Goal: Information Seeking & Learning: Compare options

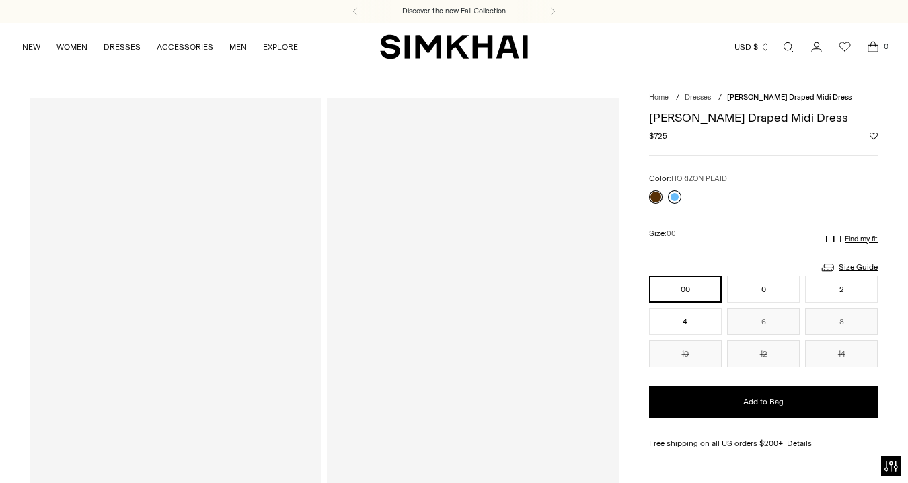
click at [671, 198] on link at bounding box center [674, 196] width 13 height 13
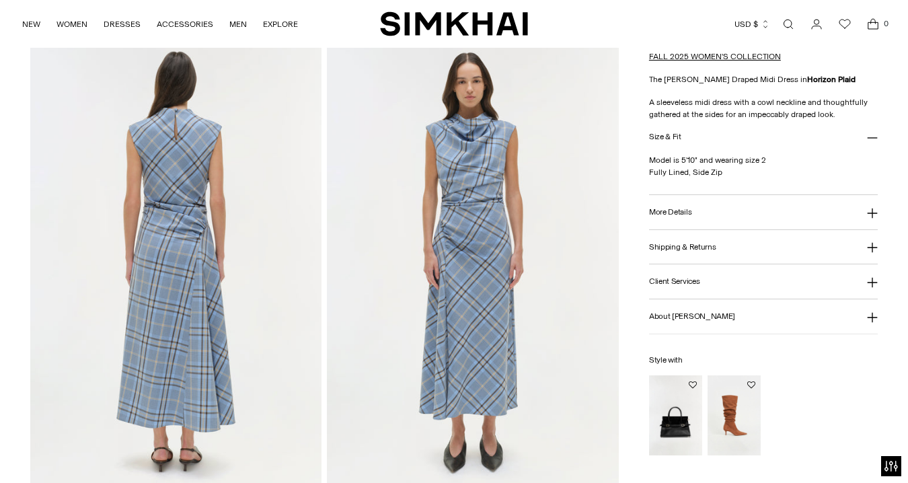
scroll to position [1091, 0]
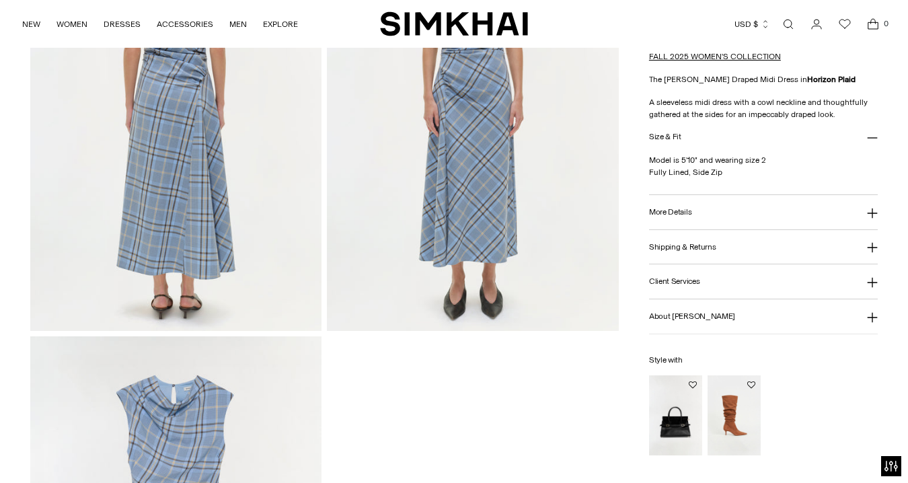
click at [788, 18] on link "Open search modal" at bounding box center [788, 24] width 27 height 27
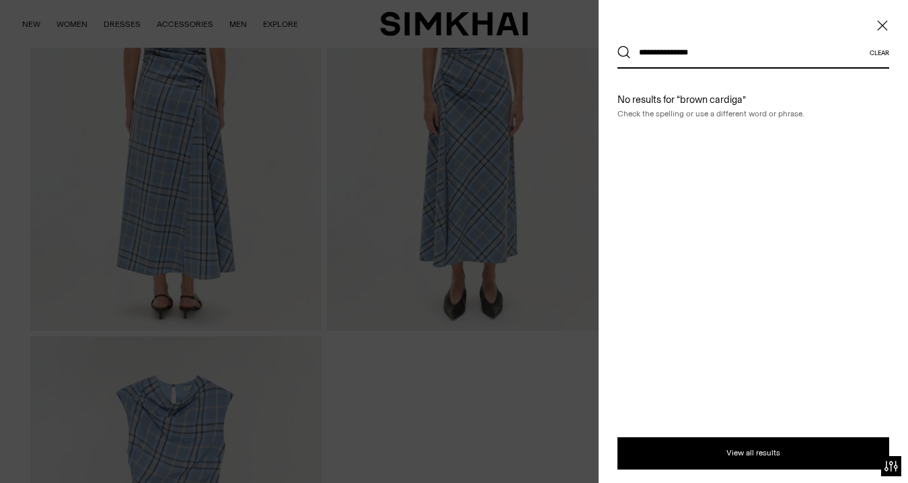
type input "**********"
click at [618, 46] on button "Search" at bounding box center [624, 52] width 13 height 13
click at [888, 19] on span "Close" at bounding box center [882, 25] width 13 height 13
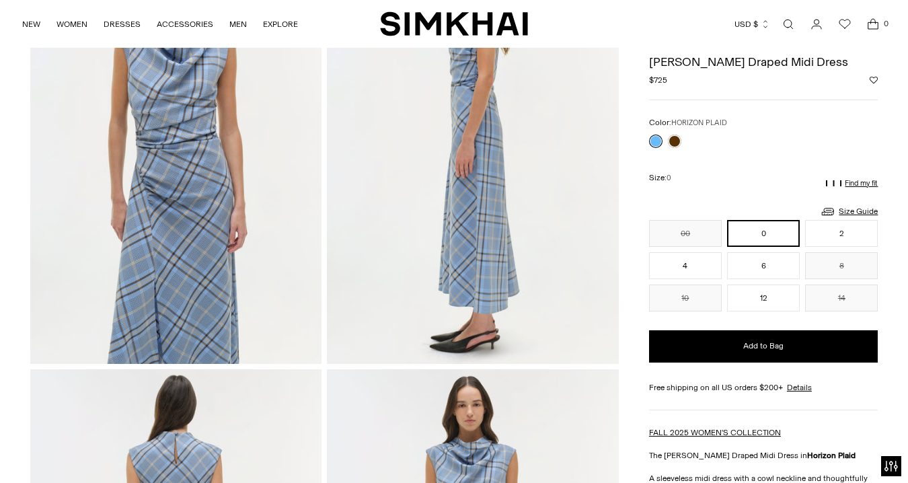
scroll to position [614, 0]
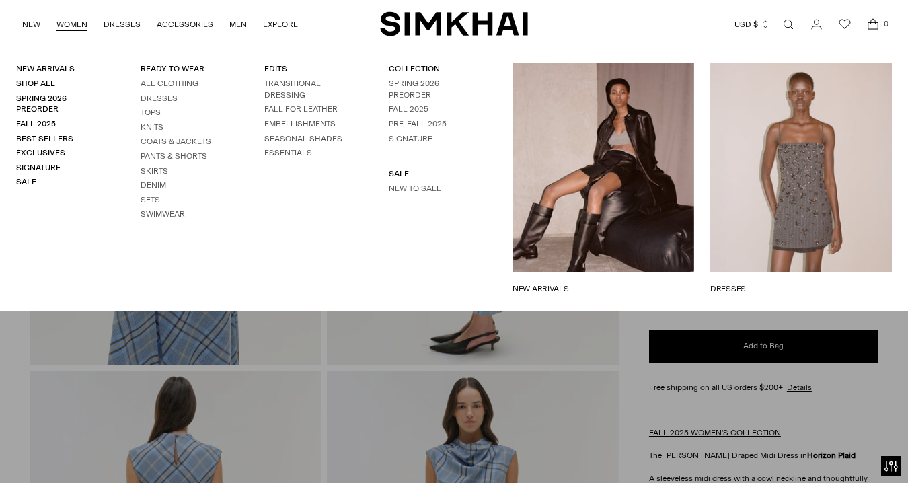
click at [73, 28] on link "WOMEN" at bounding box center [72, 24] width 31 height 30
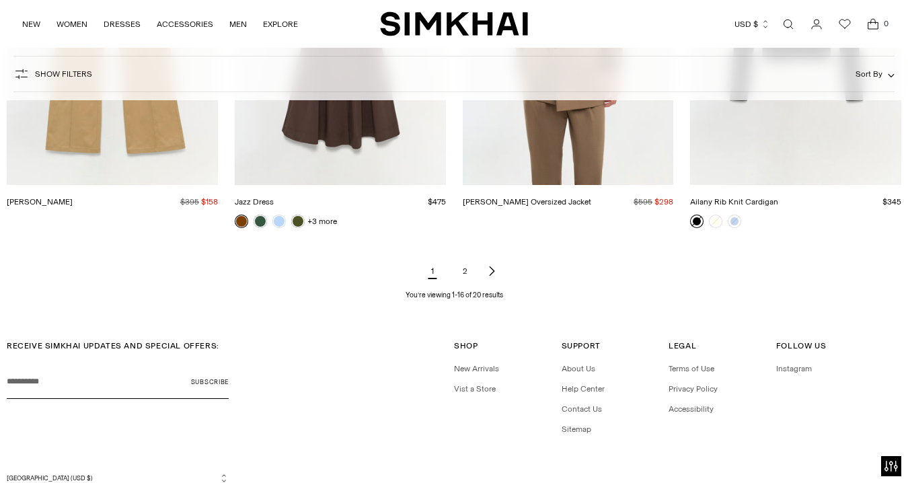
scroll to position [1562, 0]
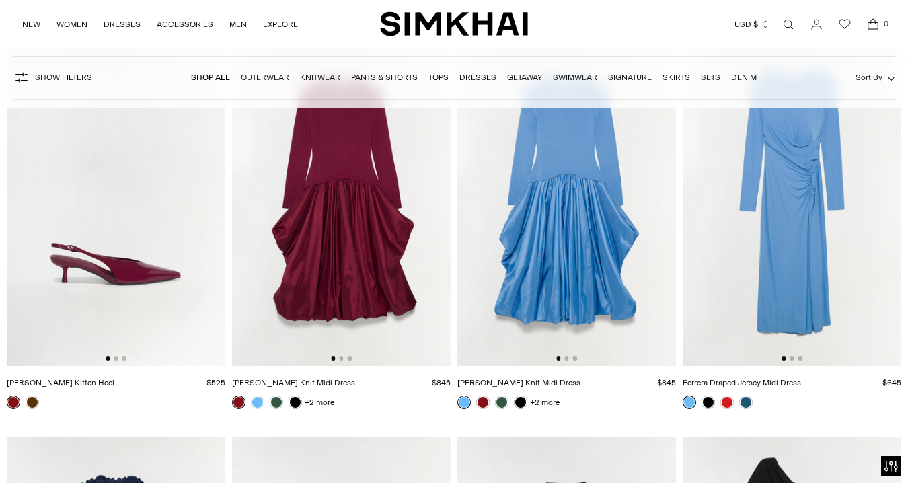
scroll to position [13290, 0]
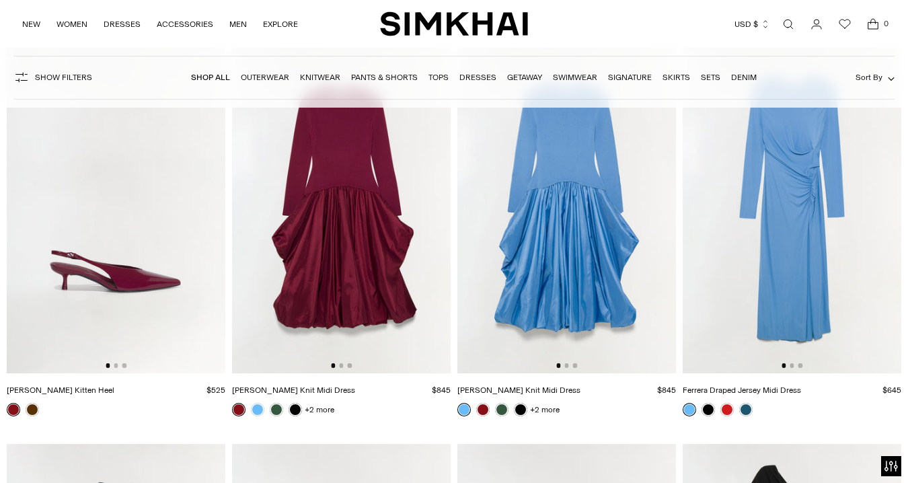
click at [815, 213] on img at bounding box center [792, 209] width 219 height 328
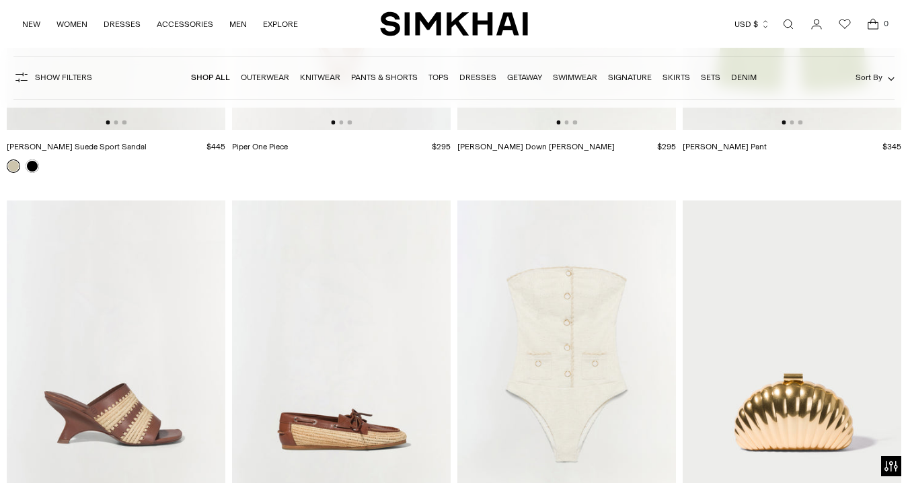
scroll to position [33738, 0]
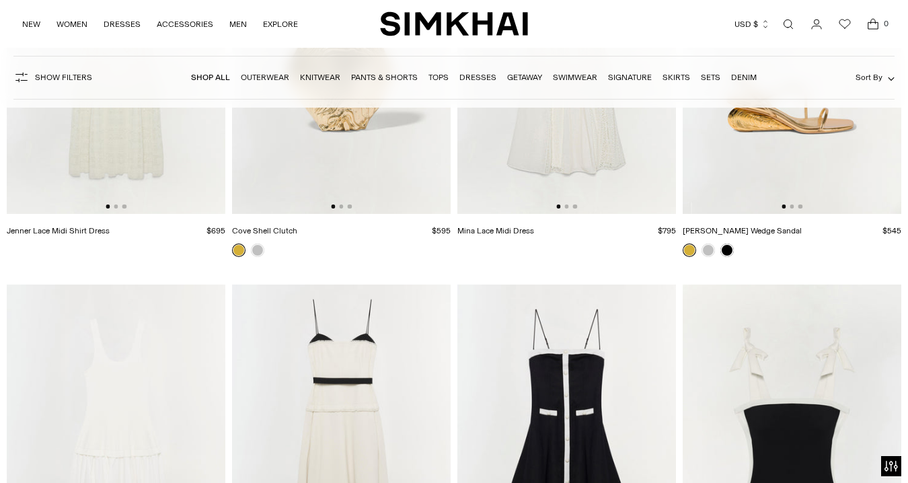
click at [786, 28] on link "Open search modal" at bounding box center [788, 24] width 27 height 27
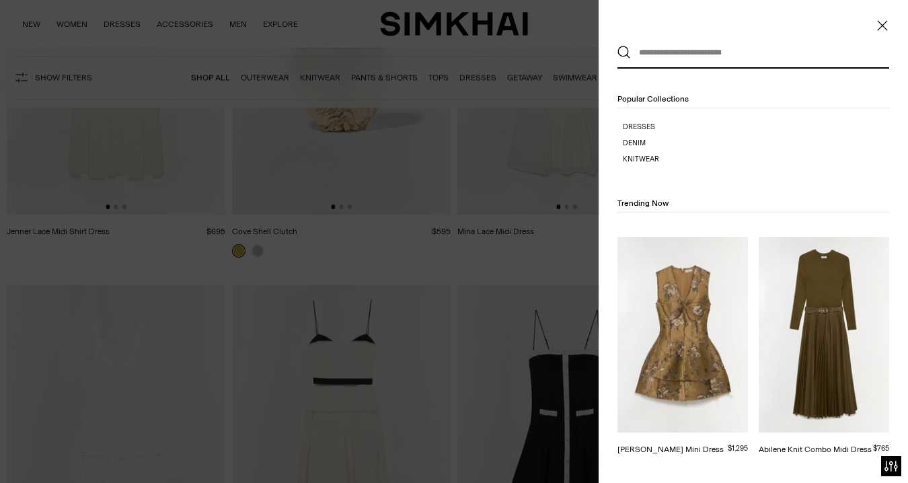
scroll to position [0, 0]
click at [712, 47] on input "text" at bounding box center [750, 53] width 239 height 30
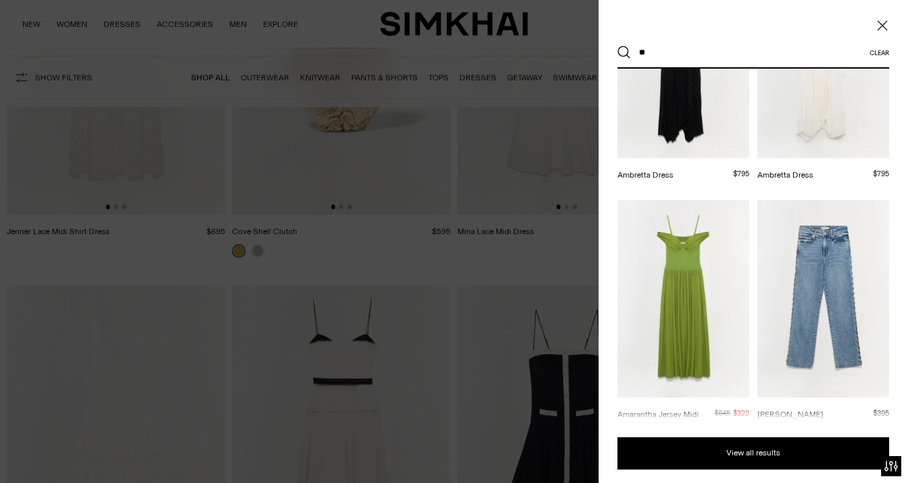
scroll to position [262, 0]
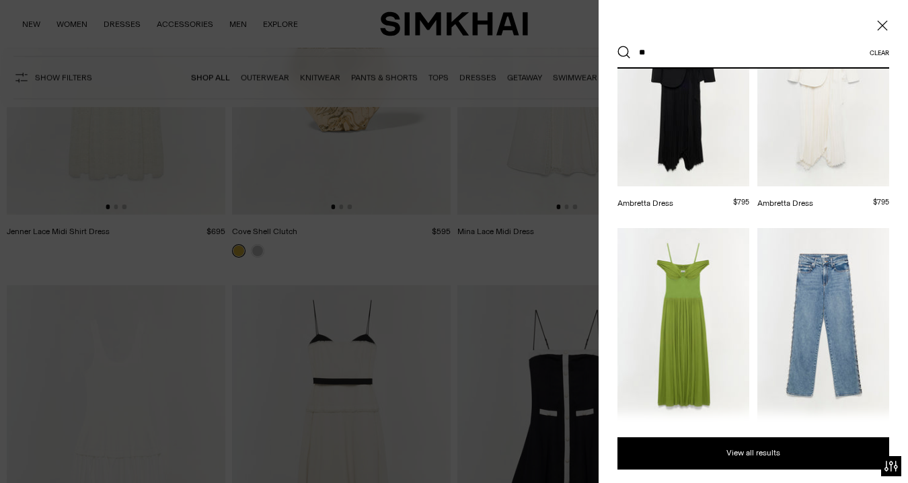
type input "**"
click at [719, 148] on img at bounding box center [684, 88] width 132 height 198
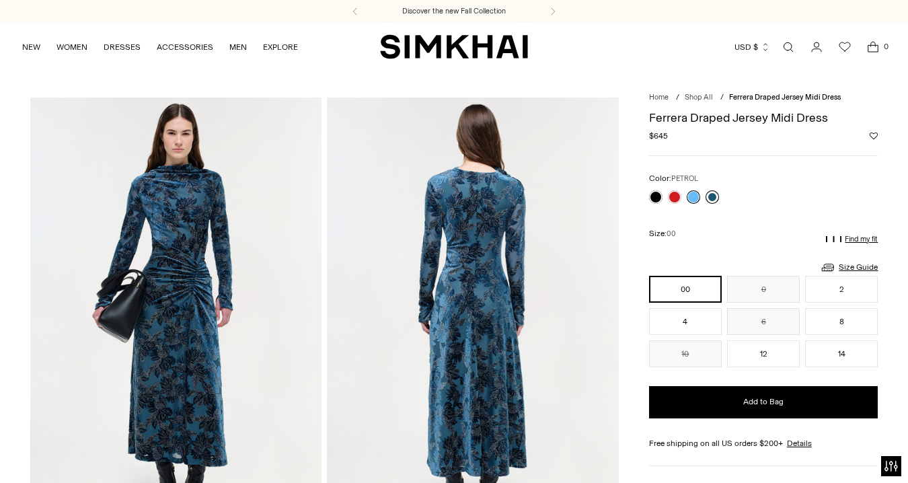
click at [713, 198] on link at bounding box center [712, 196] width 13 height 13
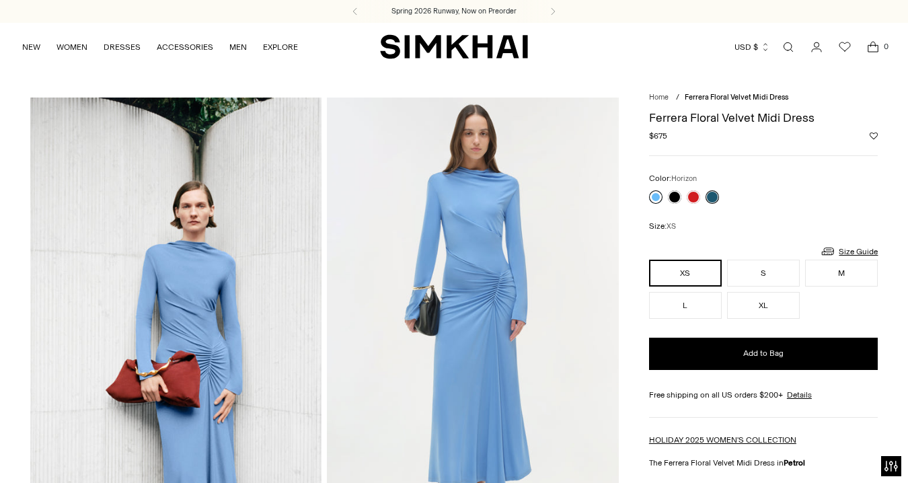
click at [659, 194] on link at bounding box center [655, 196] width 13 height 13
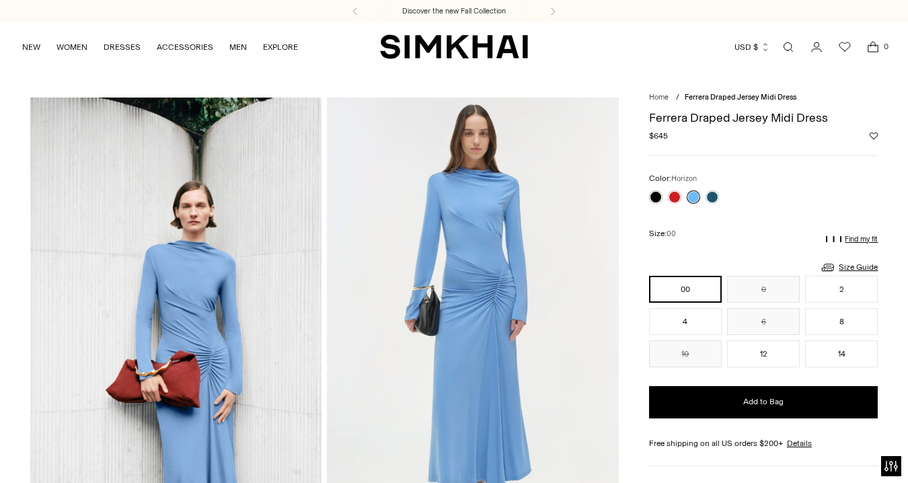
click at [782, 44] on link "Open search modal" at bounding box center [788, 47] width 27 height 27
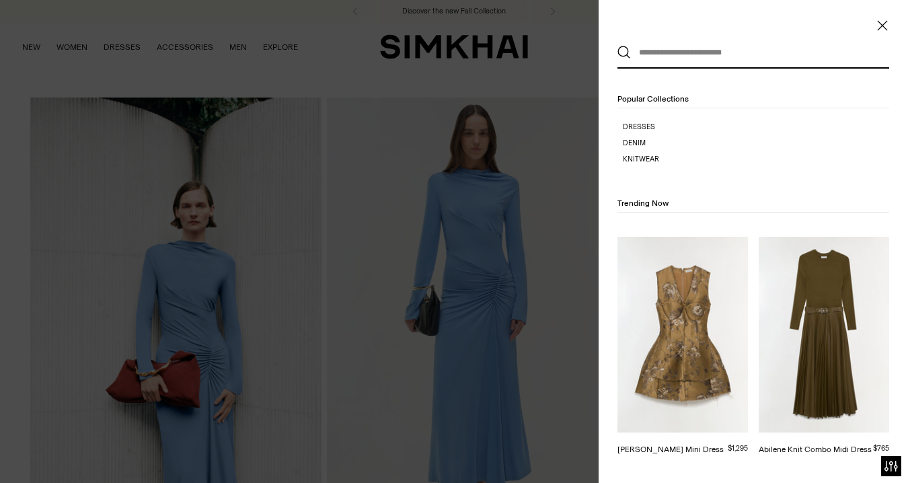
click at [649, 56] on input "text" at bounding box center [750, 53] width 239 height 30
click at [887, 16] on div "Clear Popular Collections Dresses Denim Knitwear Trending Now Brynelle Jacquard…" at bounding box center [753, 241] width 309 height 483
click at [877, 28] on icon "Close" at bounding box center [882, 25] width 11 height 13
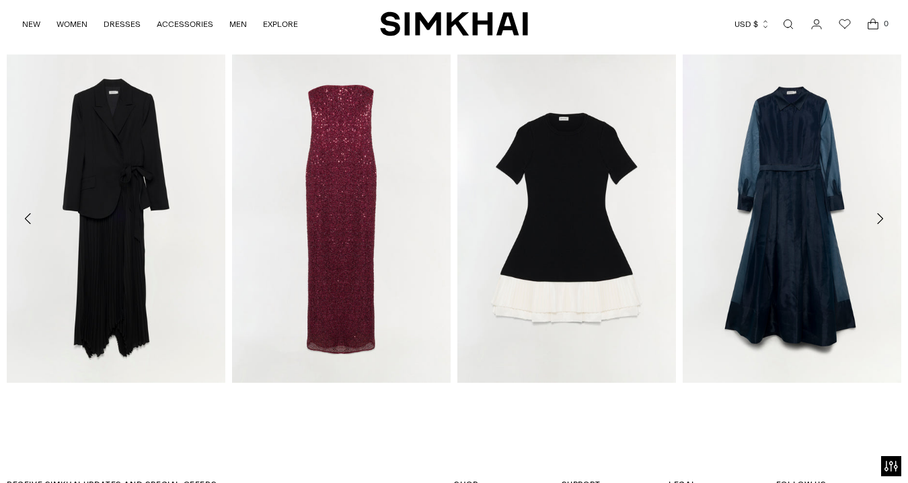
scroll to position [2372, 0]
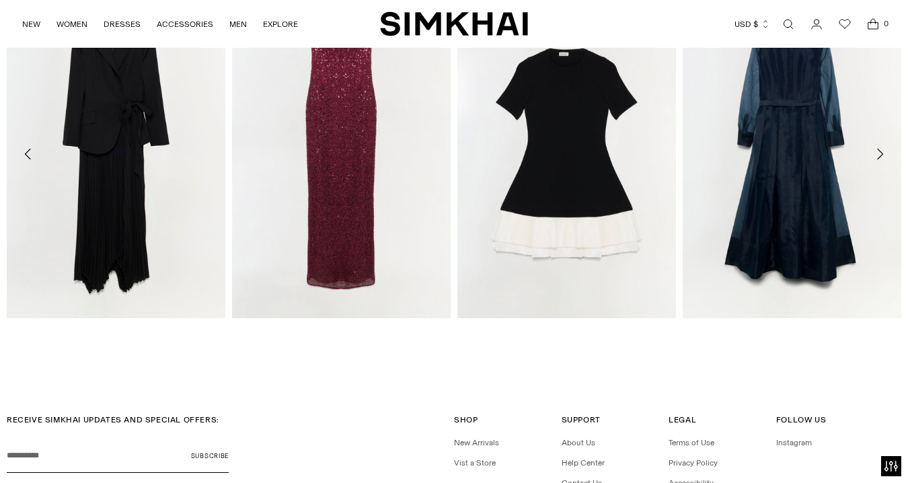
click at [877, 155] on icon "Move to next carousel slide" at bounding box center [880, 154] width 16 height 16
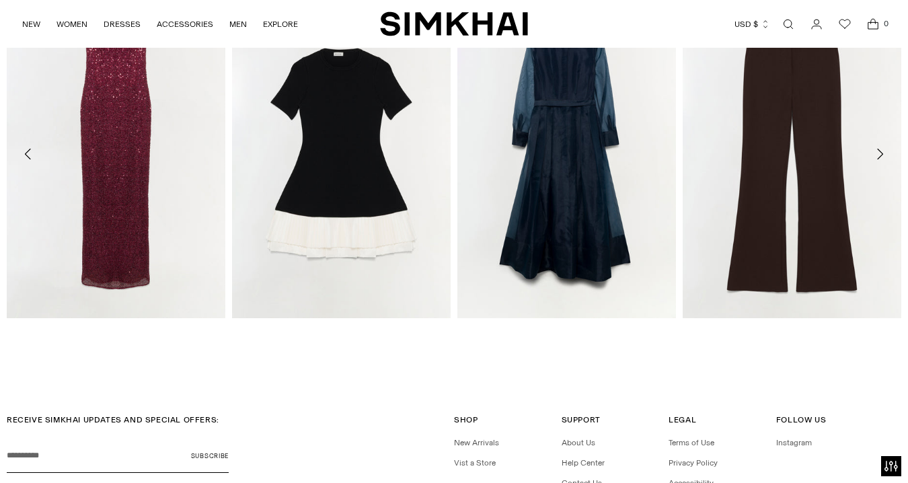
click at [878, 156] on icon "Move to next carousel slide" at bounding box center [880, 154] width 16 height 16
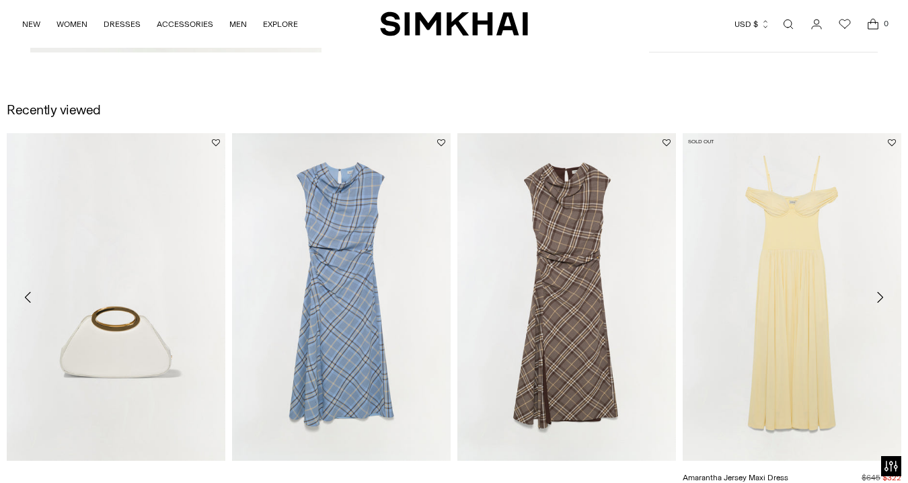
scroll to position [1796, 0]
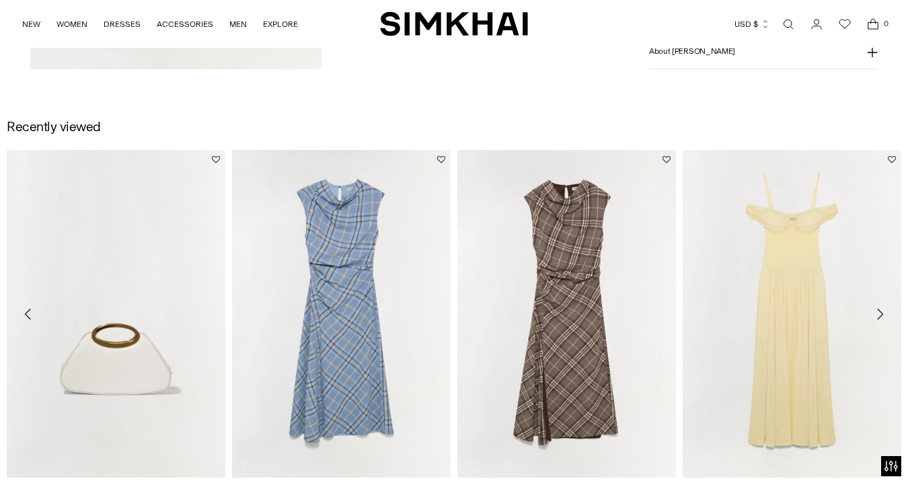
click at [878, 322] on icon "Move to next carousel slide" at bounding box center [880, 314] width 16 height 16
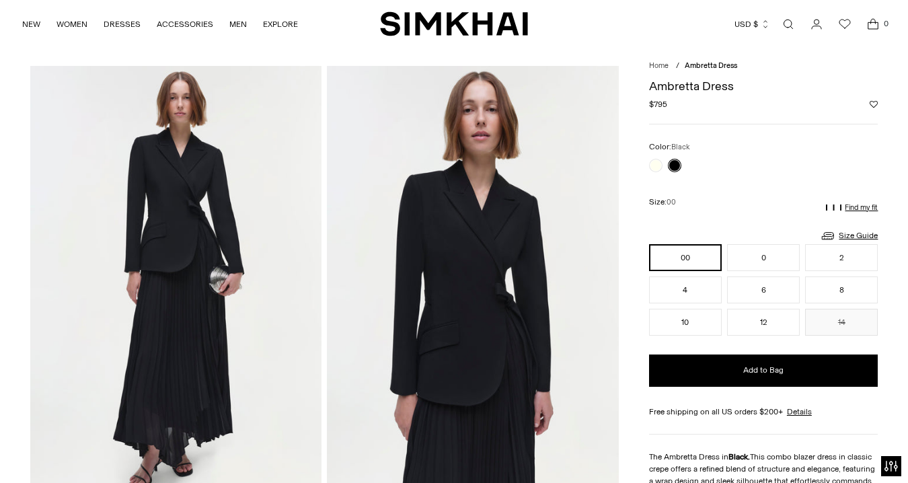
scroll to position [0, 0]
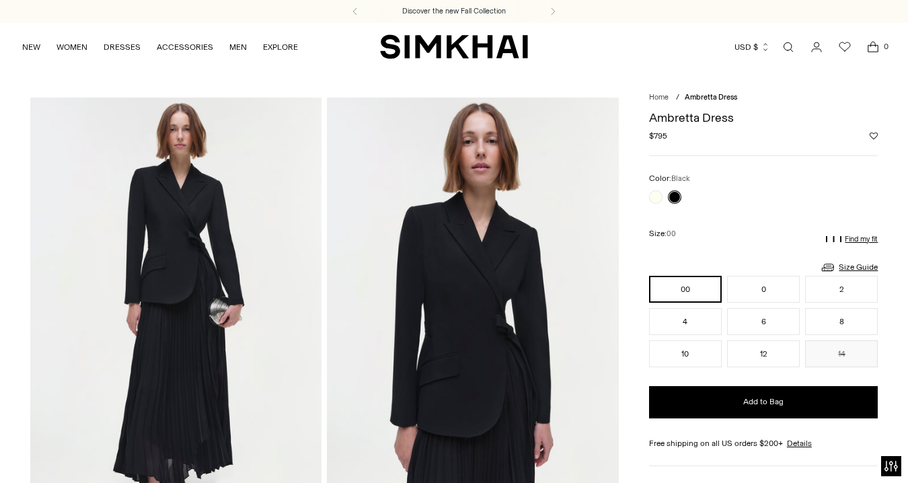
click at [792, 44] on link "Open search modal" at bounding box center [788, 47] width 27 height 27
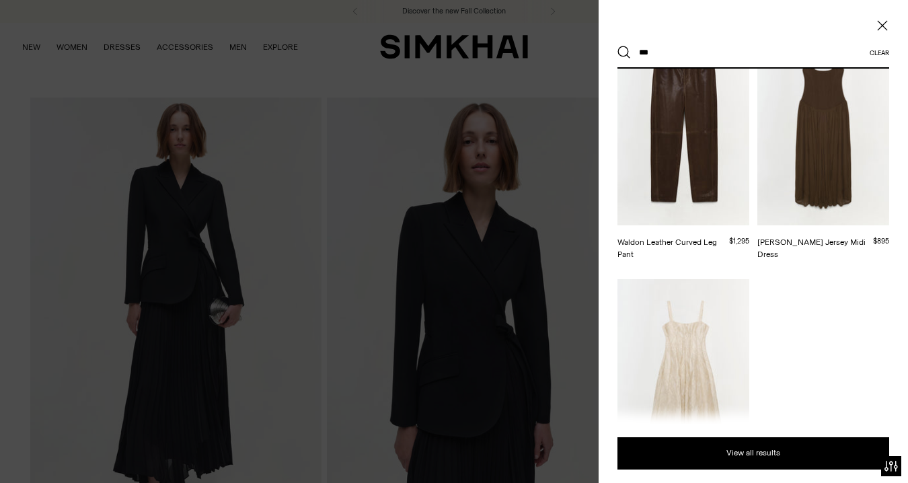
scroll to position [558, 0]
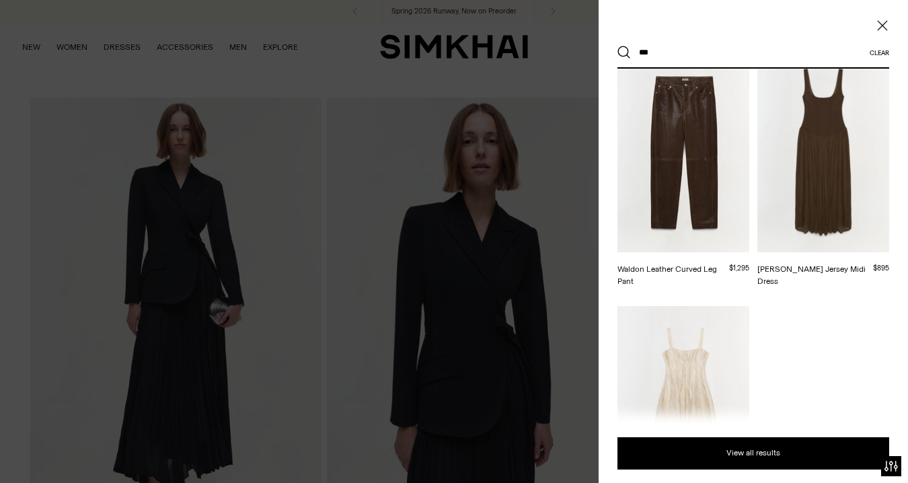
type input "***"
click at [823, 142] on img at bounding box center [824, 153] width 132 height 198
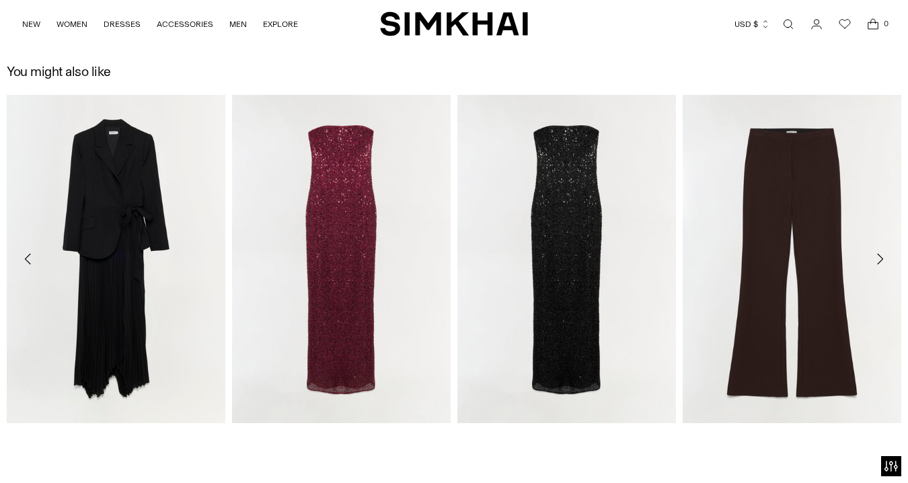
scroll to position [2269, 0]
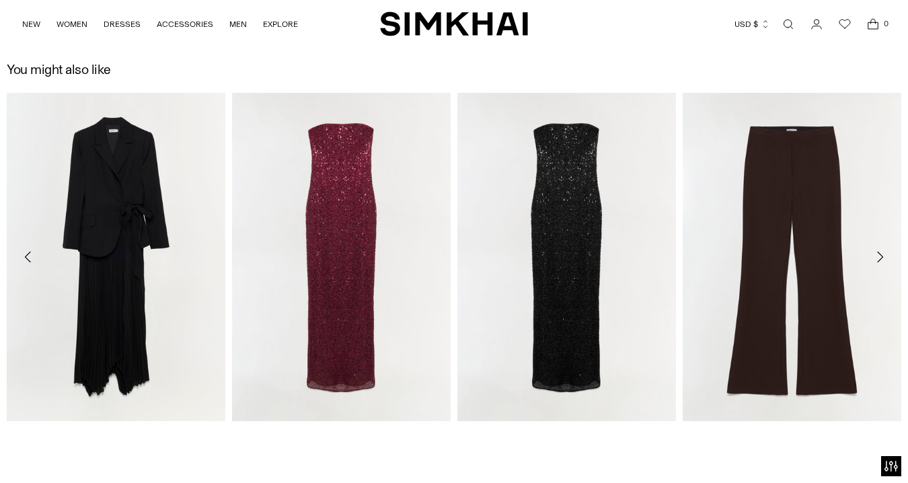
click at [878, 257] on icon "Move to next carousel slide" at bounding box center [880, 257] width 16 height 16
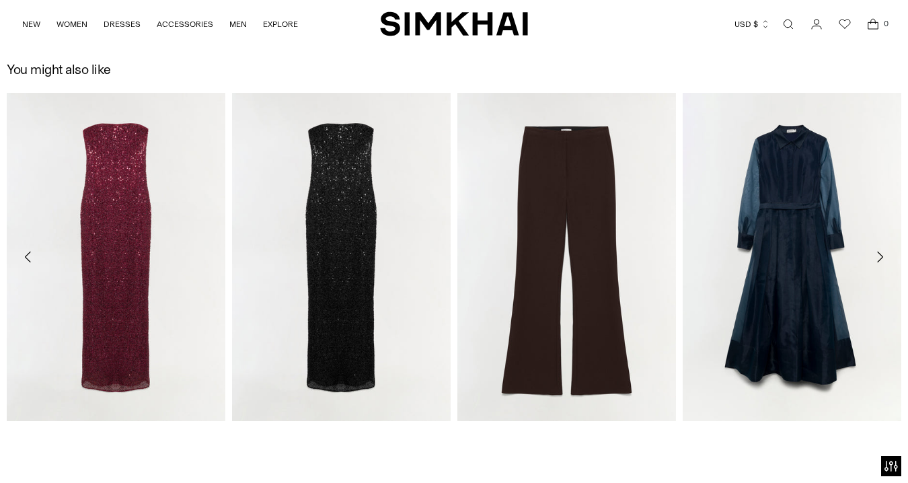
click at [878, 257] on icon "Move to next carousel slide" at bounding box center [880, 257] width 16 height 16
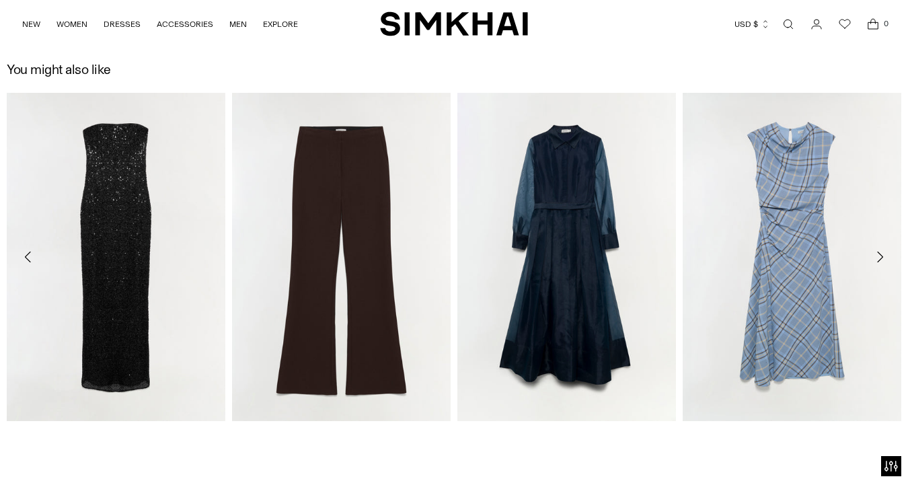
click at [878, 257] on icon "Move to next carousel slide" at bounding box center [880, 257] width 16 height 16
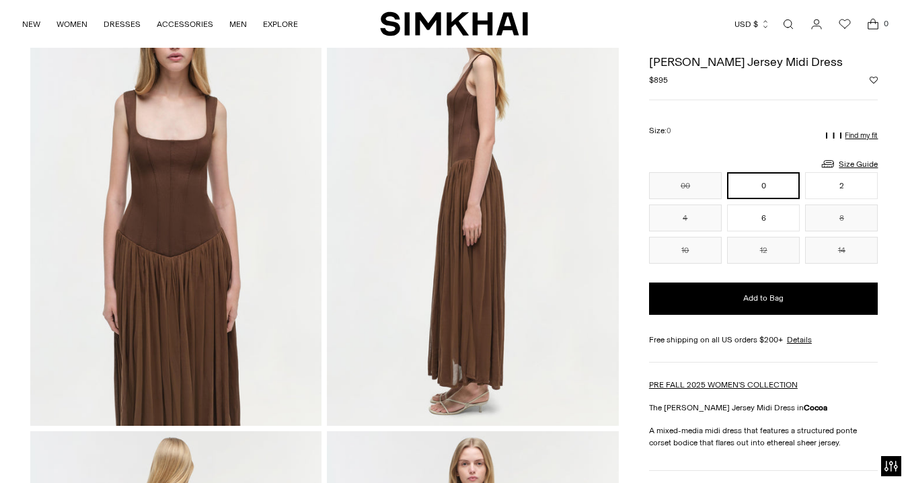
scroll to position [307, 0]
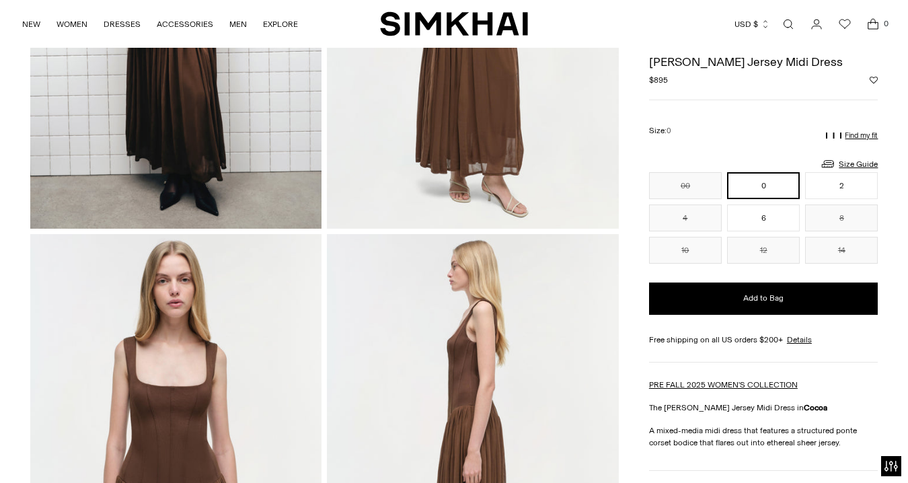
click at [793, 24] on link "Open search modal" at bounding box center [788, 24] width 27 height 27
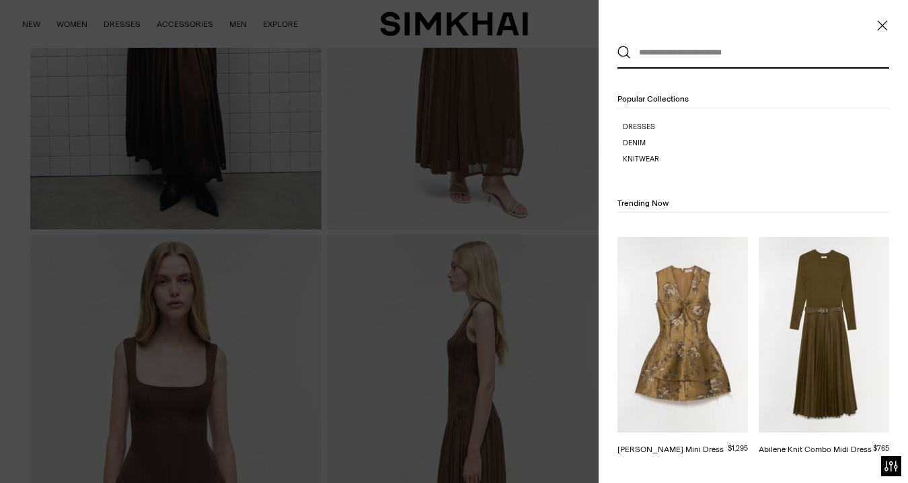
scroll to position [0, 0]
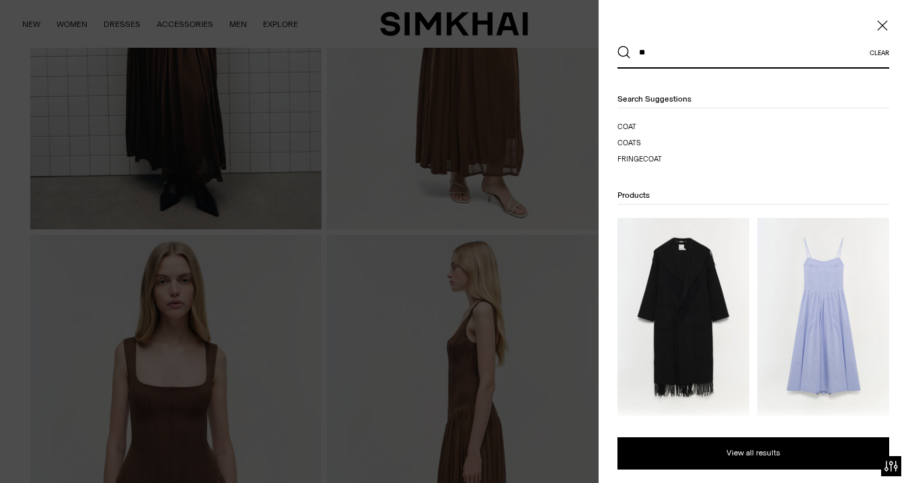
type input "*"
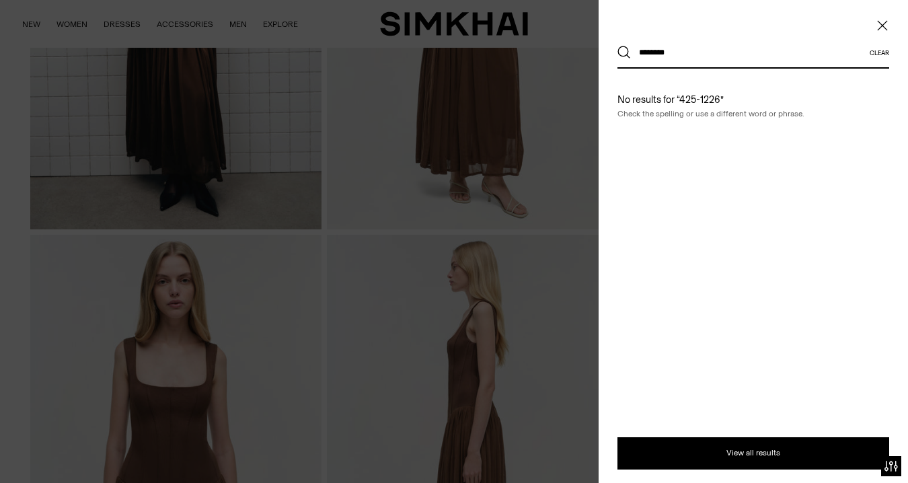
click at [883, 26] on icon "Close" at bounding box center [882, 25] width 10 height 10
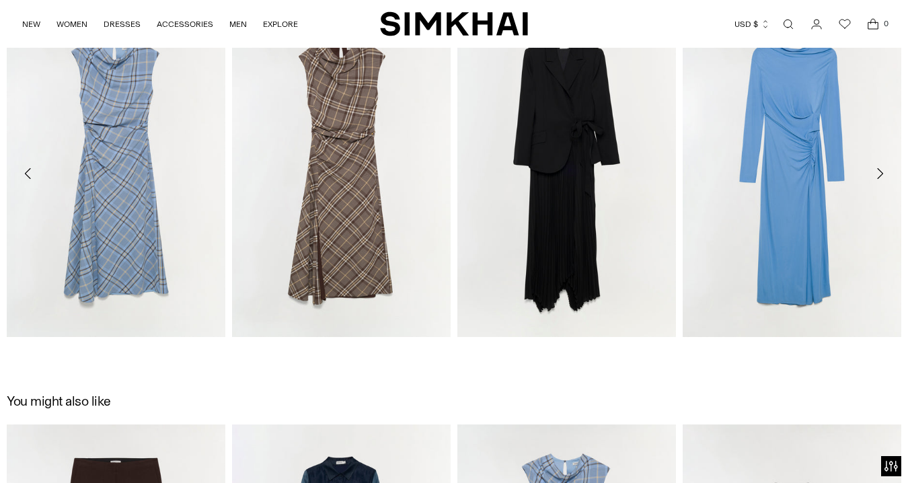
scroll to position [1836, 0]
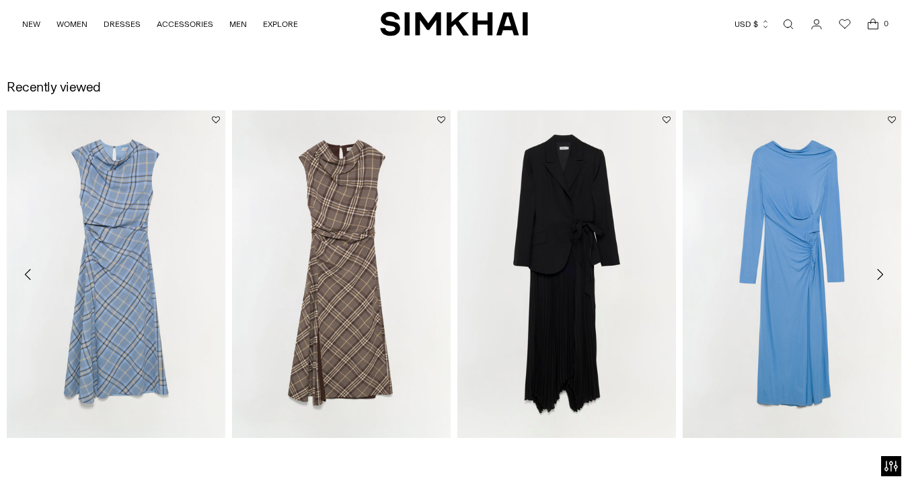
click at [871, 274] on button "Move to next carousel slide" at bounding box center [880, 275] width 30 height 30
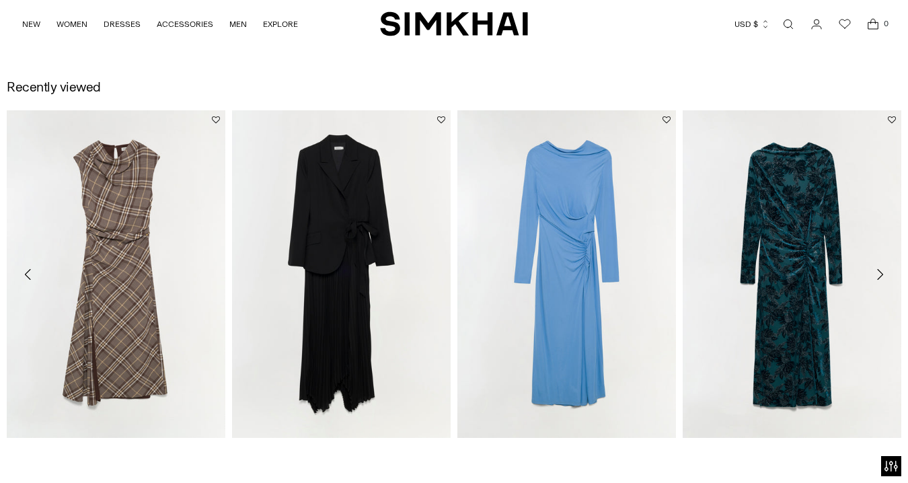
click at [871, 272] on button "Move to next carousel slide" at bounding box center [880, 275] width 30 height 30
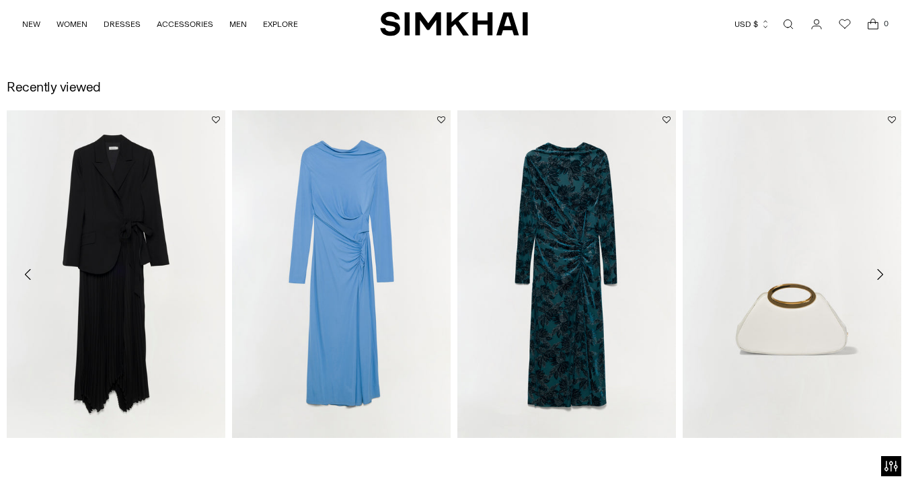
click at [880, 272] on icon "Move to next carousel slide" at bounding box center [880, 274] width 16 height 16
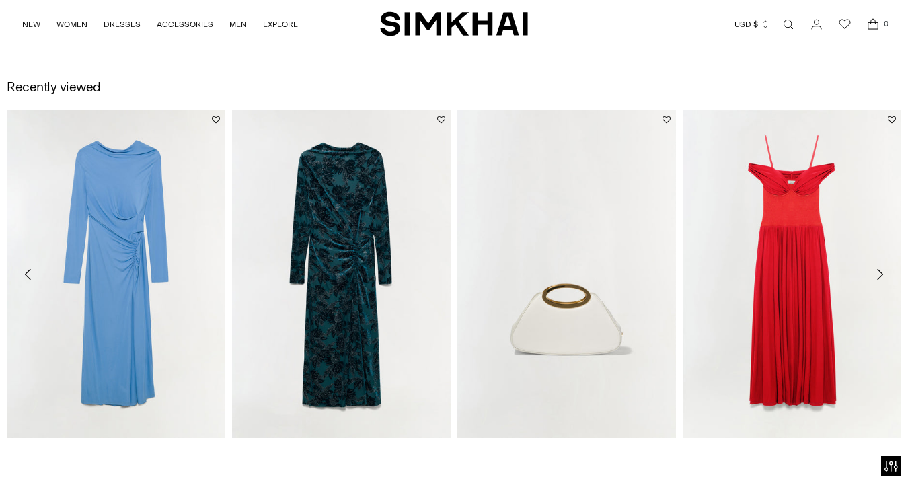
click at [880, 272] on icon "Move to next carousel slide" at bounding box center [880, 274] width 16 height 16
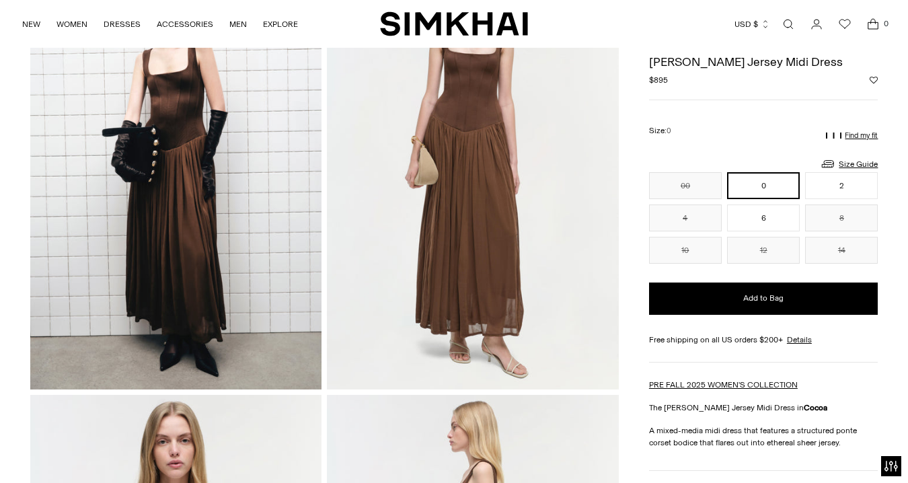
scroll to position [0, 0]
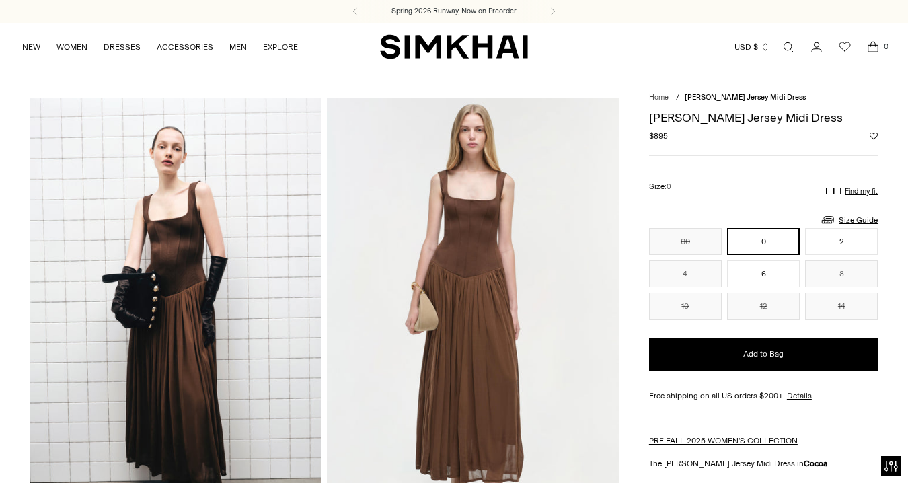
click at [802, 50] on div "Currency USD $ [GEOGRAPHIC_DATA] (ALL L) [GEOGRAPHIC_DATA] (DZD د.ج) [GEOGRAPHI…" at bounding box center [707, 47] width 359 height 30
click at [797, 46] on link "Open search modal" at bounding box center [788, 47] width 27 height 27
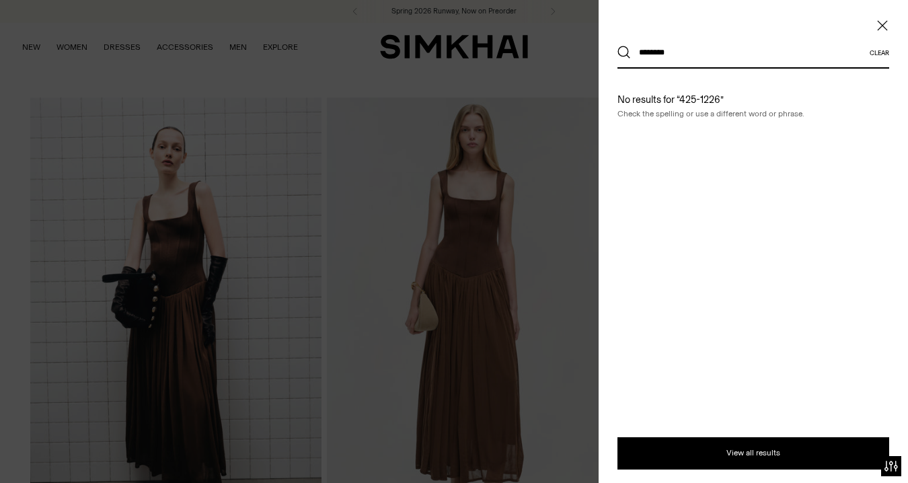
click at [697, 70] on div "No results for “425-1226” Check the spelling or use a different word or phrase." at bounding box center [753, 106] width 309 height 75
drag, startPoint x: 693, startPoint y: 55, endPoint x: 457, endPoint y: 63, distance: 236.3
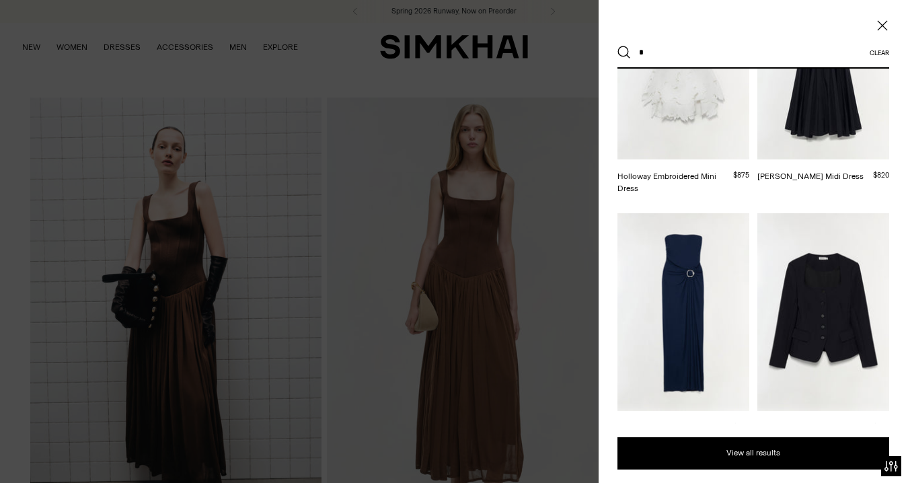
scroll to position [157, 0]
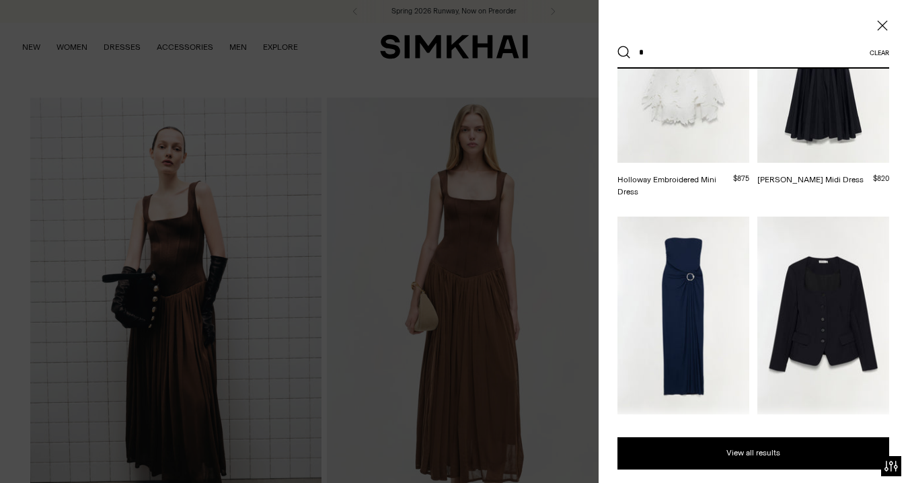
type input "*"
click at [862, 282] on img at bounding box center [824, 316] width 132 height 198
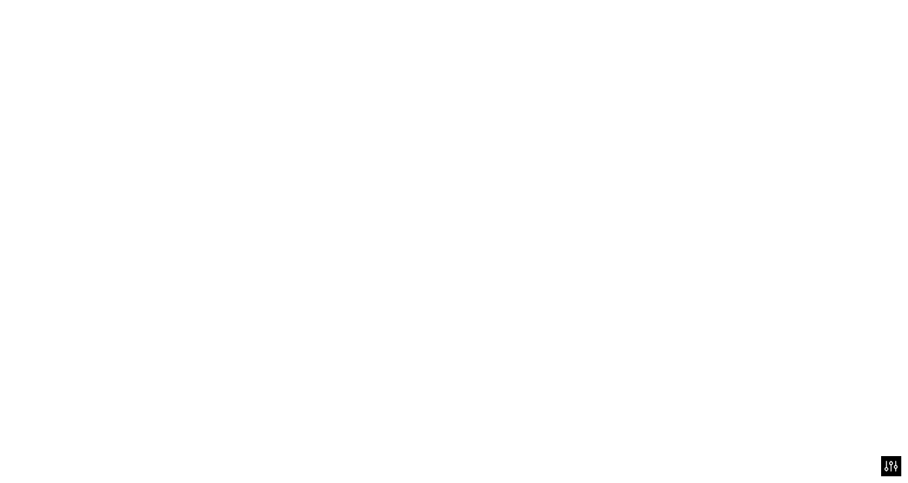
click at [862, 282] on img at bounding box center [824, 316] width 132 height 198
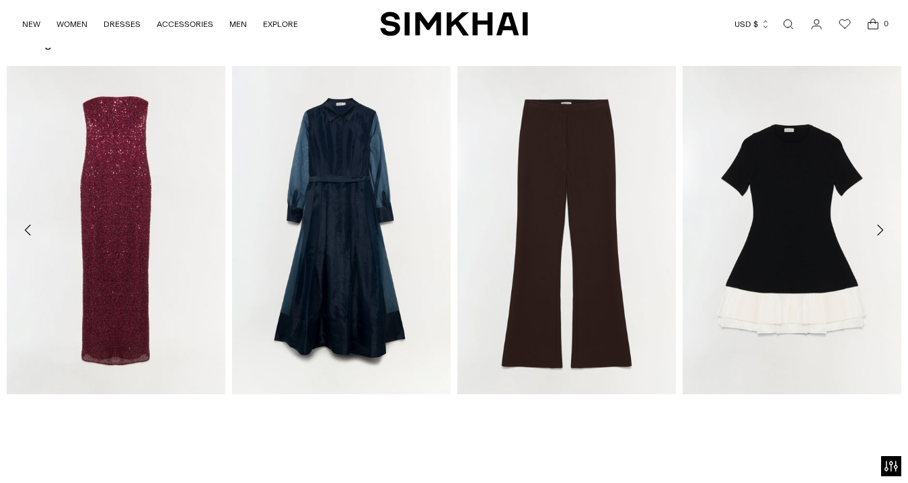
scroll to position [1855, 0]
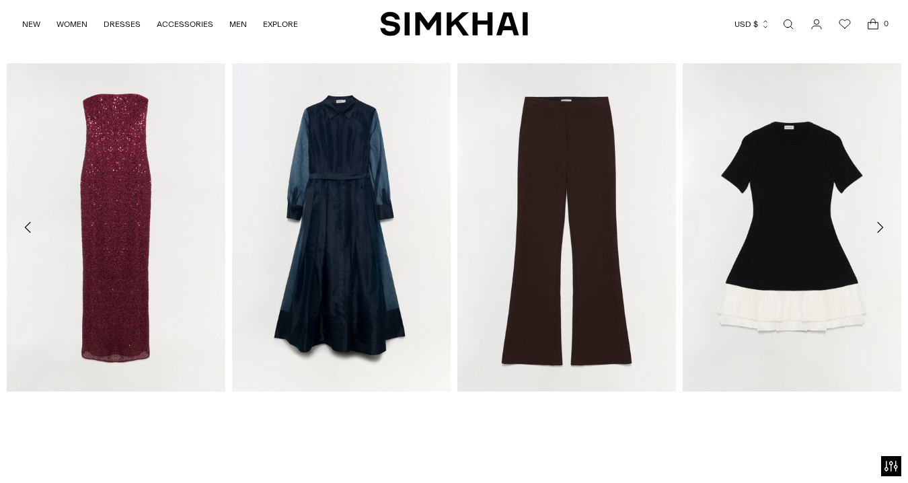
click at [883, 225] on icon "Move to next carousel slide" at bounding box center [880, 227] width 16 height 16
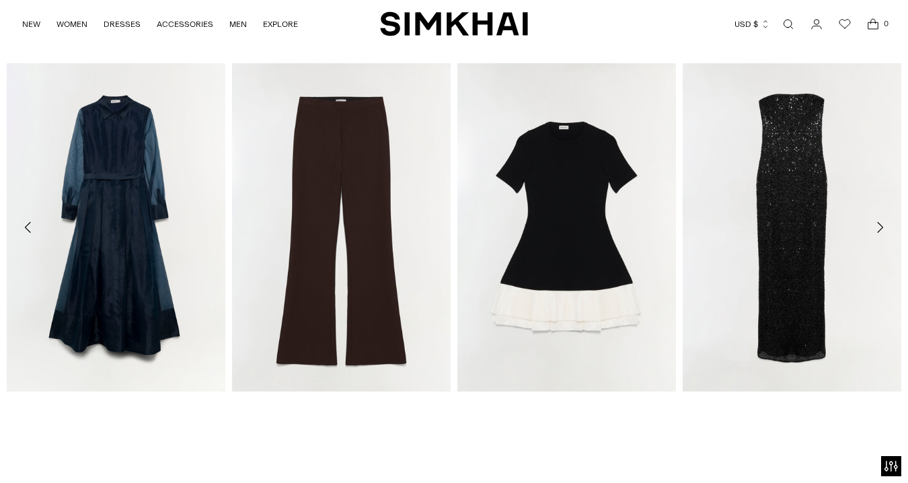
click at [883, 224] on icon "Move to next carousel slide" at bounding box center [880, 227] width 16 height 16
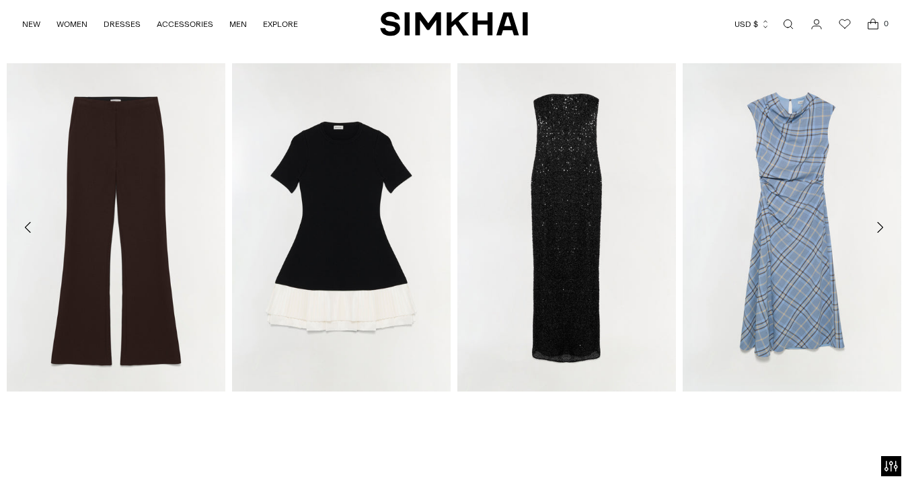
click at [883, 225] on icon "Move to next carousel slide" at bounding box center [880, 227] width 16 height 16
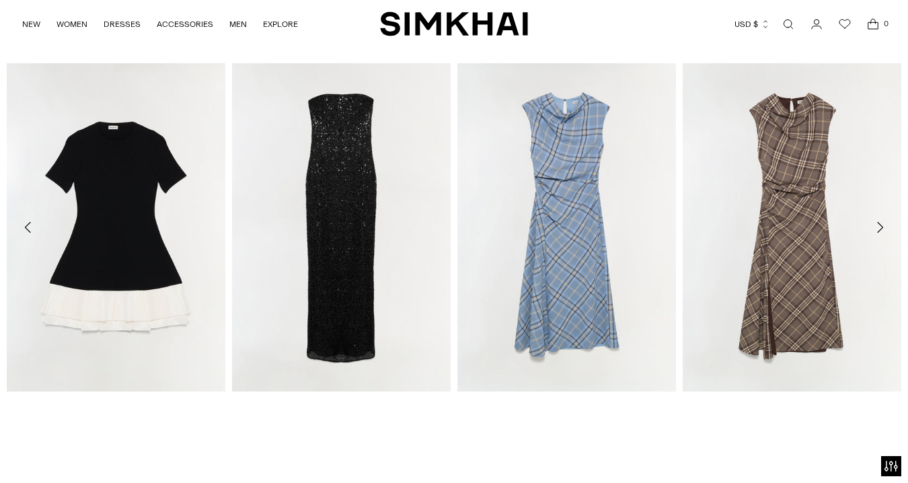
click at [883, 225] on icon "Move to next carousel slide" at bounding box center [880, 227] width 16 height 16
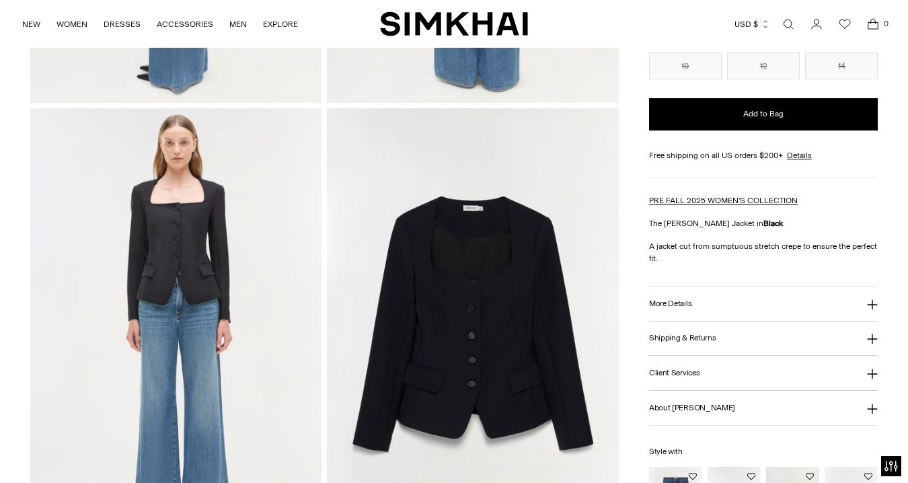
scroll to position [729, 0]
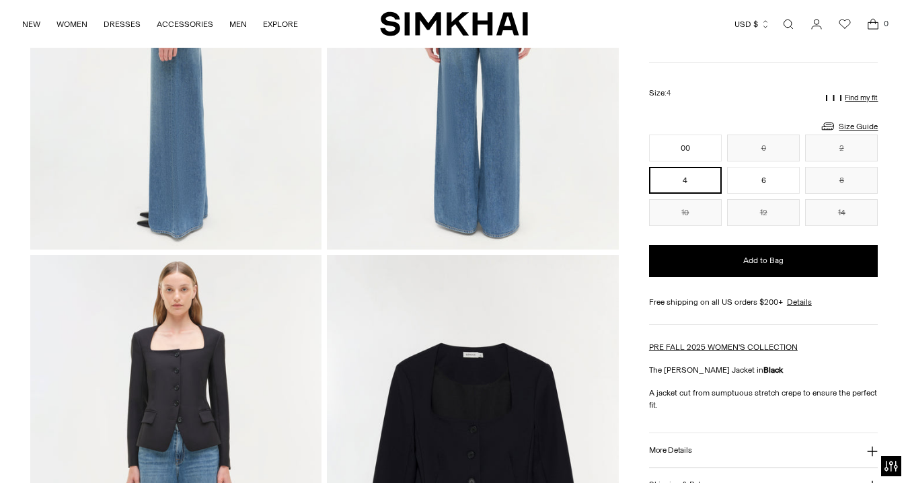
click at [780, 26] on link "Open search modal" at bounding box center [788, 24] width 27 height 27
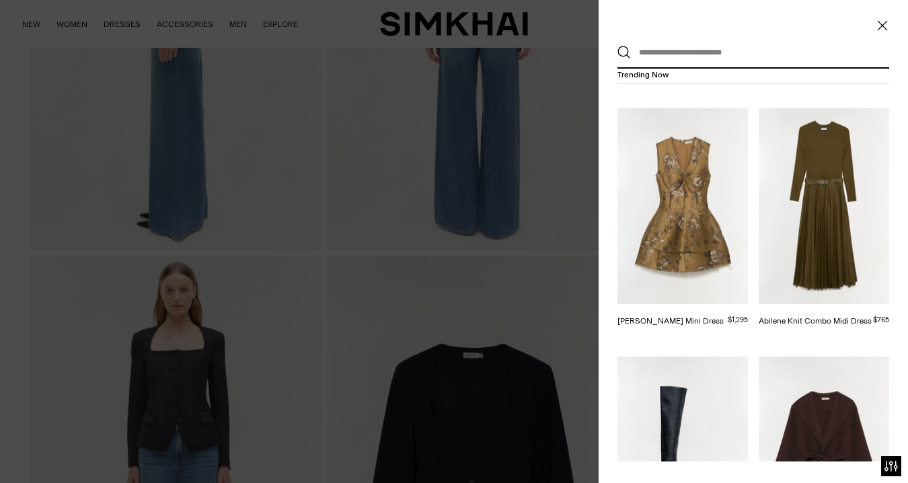
scroll to position [81, 0]
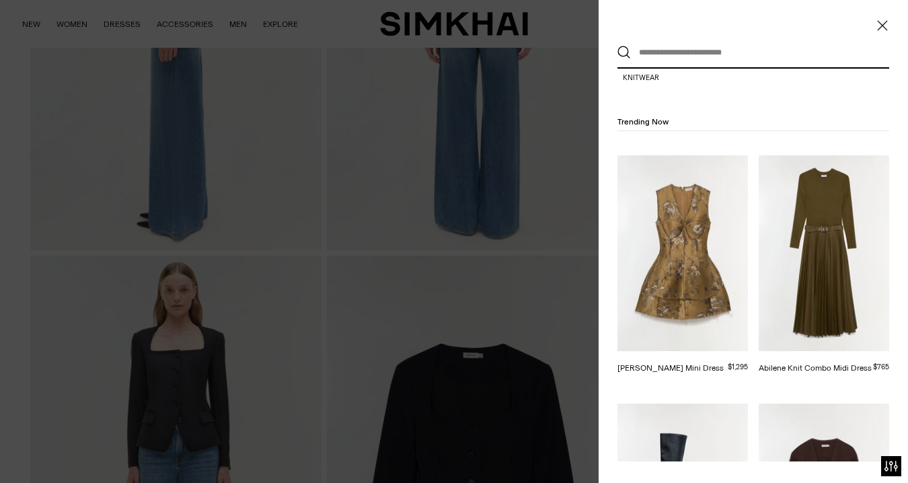
click at [813, 363] on link "Abilene Knit Combo Midi Dress" at bounding box center [815, 367] width 113 height 9
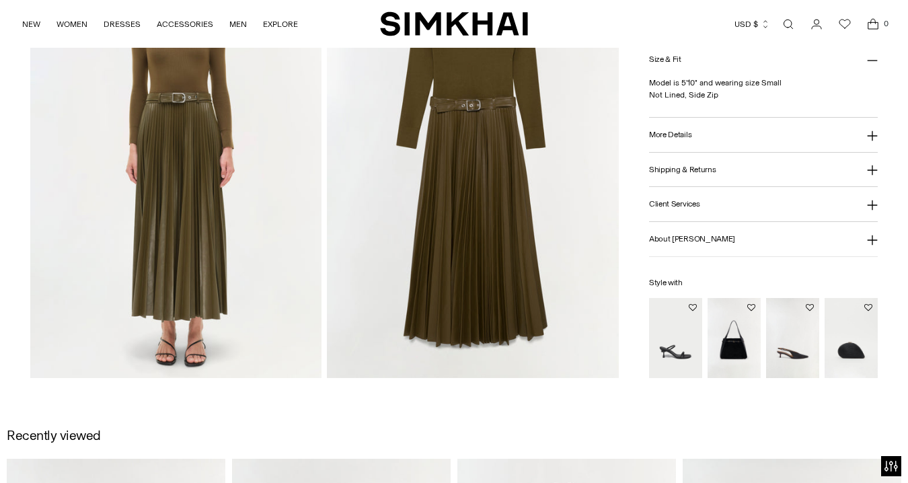
scroll to position [1052, 0]
